Goal: Go to known website: Access a specific website the user already knows

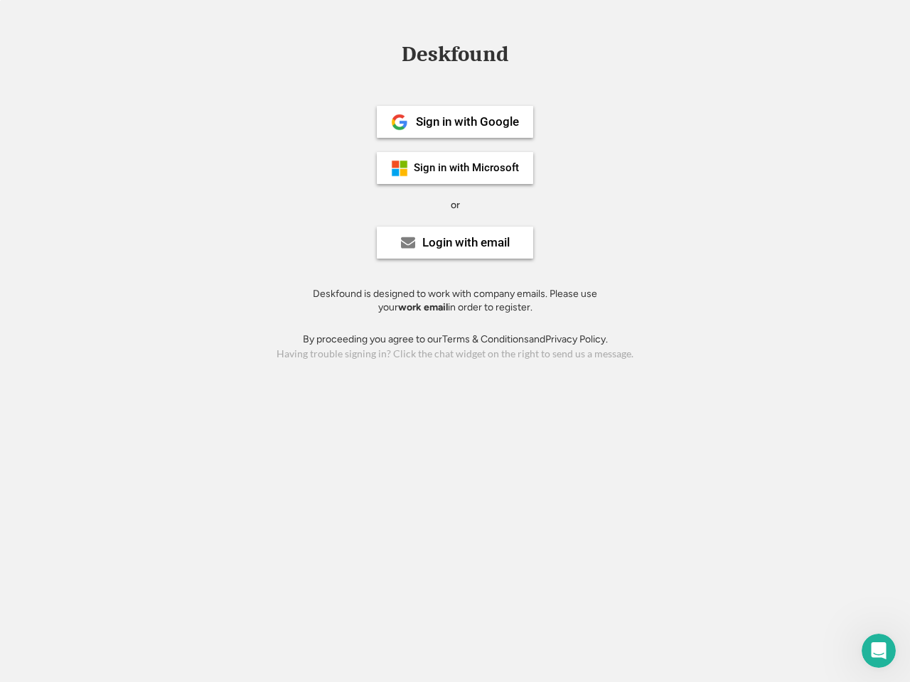
click at [455, 203] on div "or" at bounding box center [455, 205] width 9 height 14
click at [455, 57] on div "Deskfound" at bounding box center [454, 54] width 121 height 22
click at [389, 53] on div "Deskfound" at bounding box center [455, 56] width 910 height 27
click at [455, 57] on div "Deskfound" at bounding box center [454, 54] width 121 height 22
click at [455, 205] on div "or" at bounding box center [455, 205] width 9 height 14
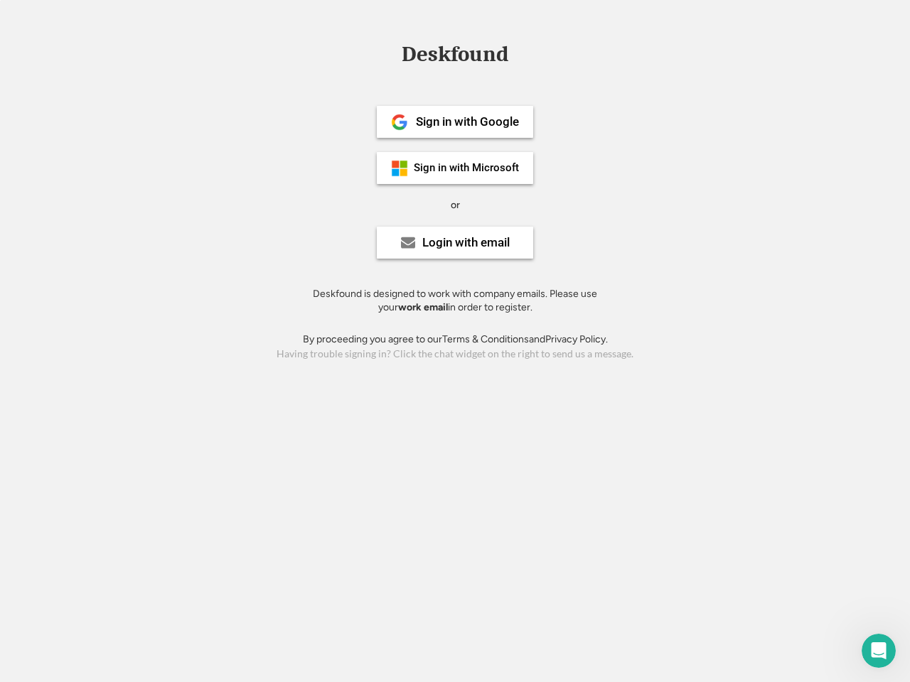
click at [455, 122] on div "Sign in with Google" at bounding box center [467, 122] width 103 height 12
click at [467, 122] on div "Sign in with Google" at bounding box center [467, 122] width 103 height 12
click at [399, 122] on img at bounding box center [399, 122] width 17 height 17
click at [455, 168] on div "Sign in with Microsoft" at bounding box center [466, 168] width 105 height 11
click at [467, 168] on div "Sign in with Microsoft" at bounding box center [466, 168] width 105 height 11
